Goal: Information Seeking & Learning: Stay updated

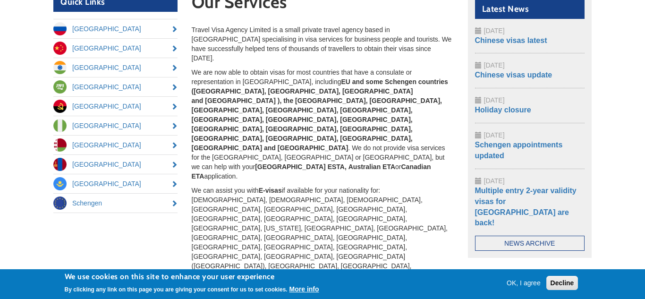
scroll to position [102, 0]
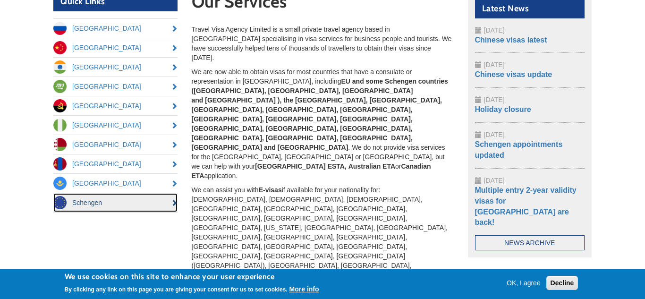
click at [105, 201] on link "Schengen" at bounding box center [115, 202] width 124 height 19
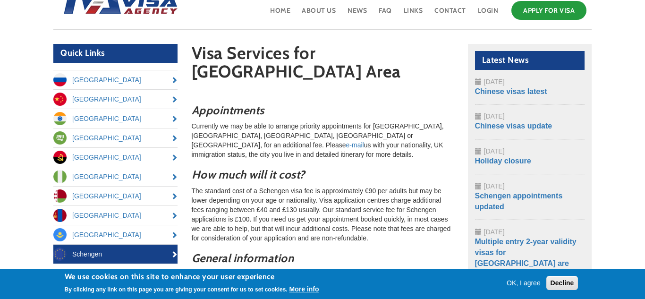
scroll to position [59, 0]
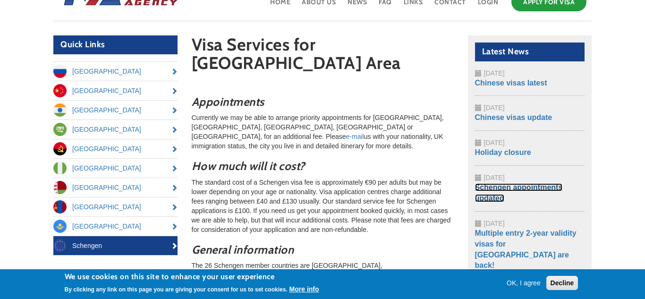
click at [507, 188] on link "Schengen appointments updated" at bounding box center [519, 192] width 88 height 19
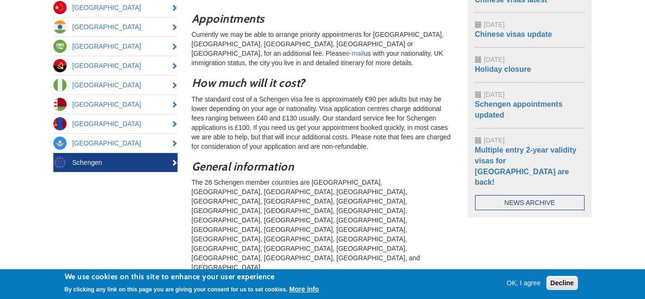
scroll to position [0, 0]
